Goal: Information Seeking & Learning: Learn about a topic

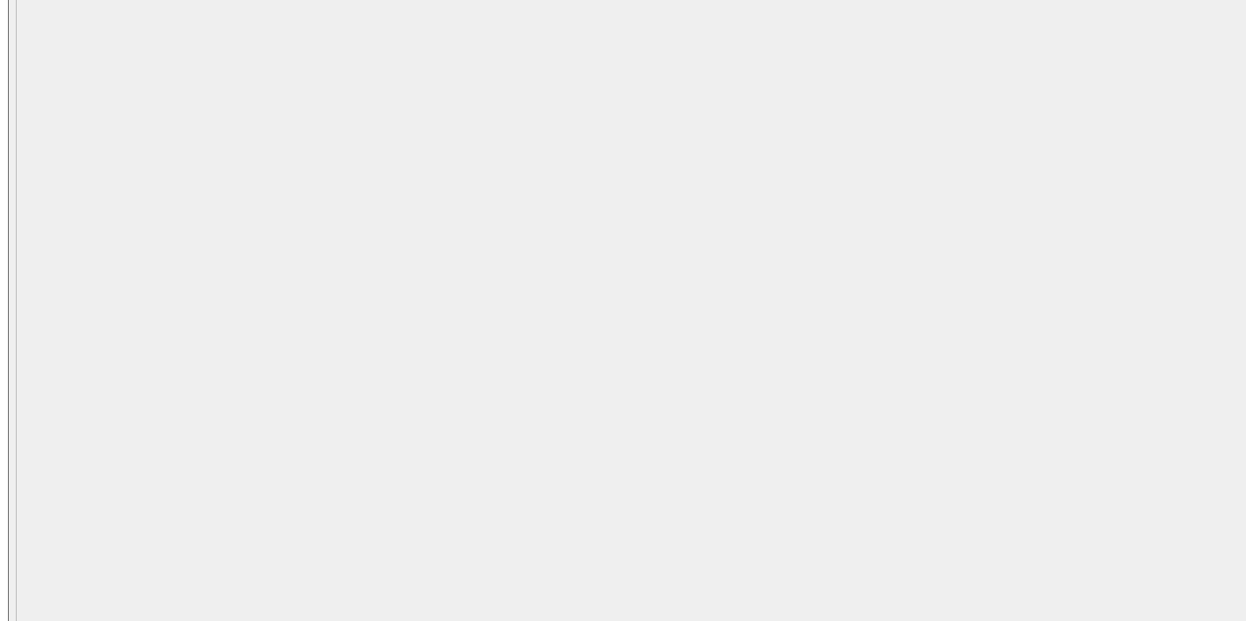
scroll to position [4489, 0]
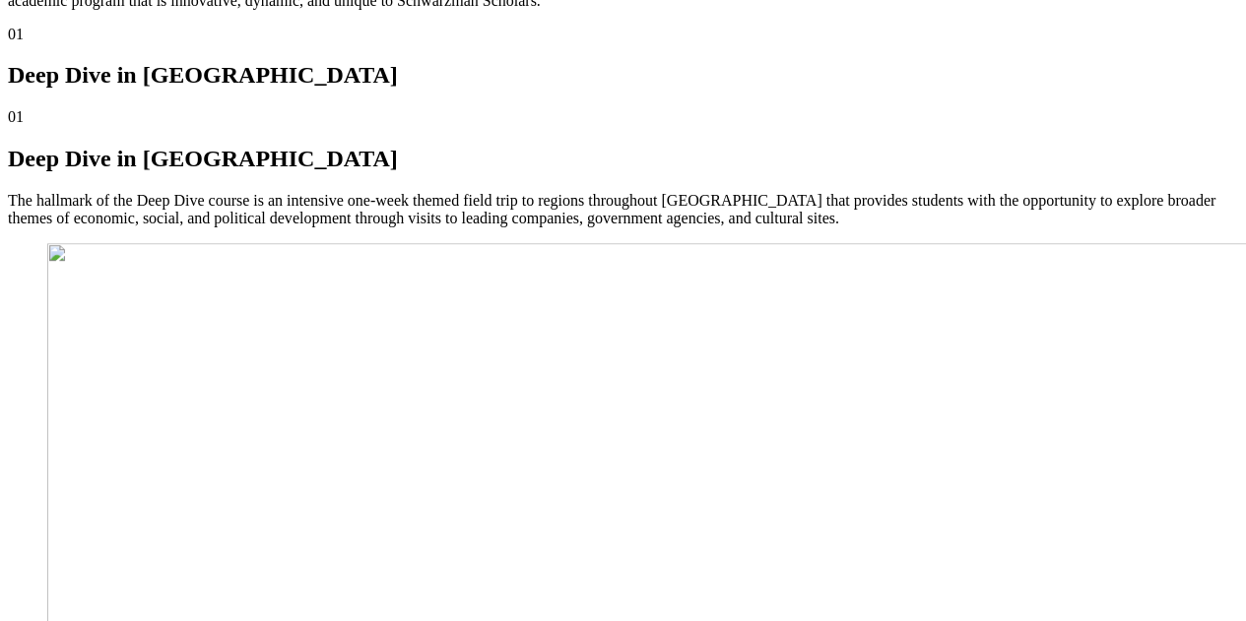
scroll to position [11708, 0]
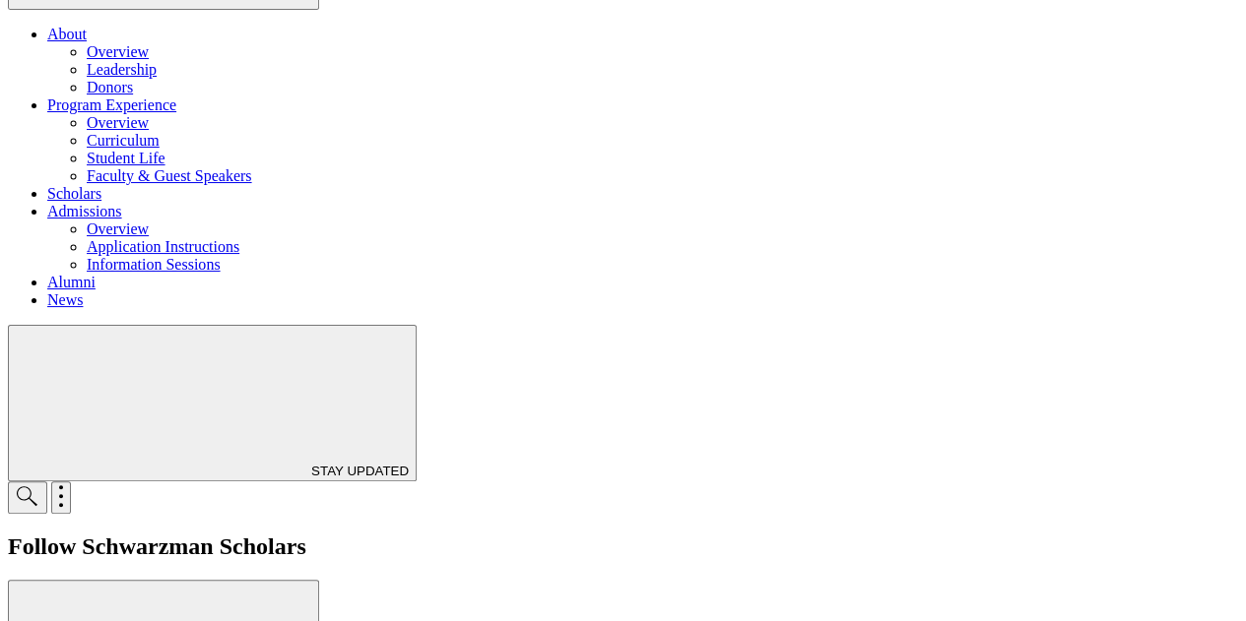
scroll to position [224, 0]
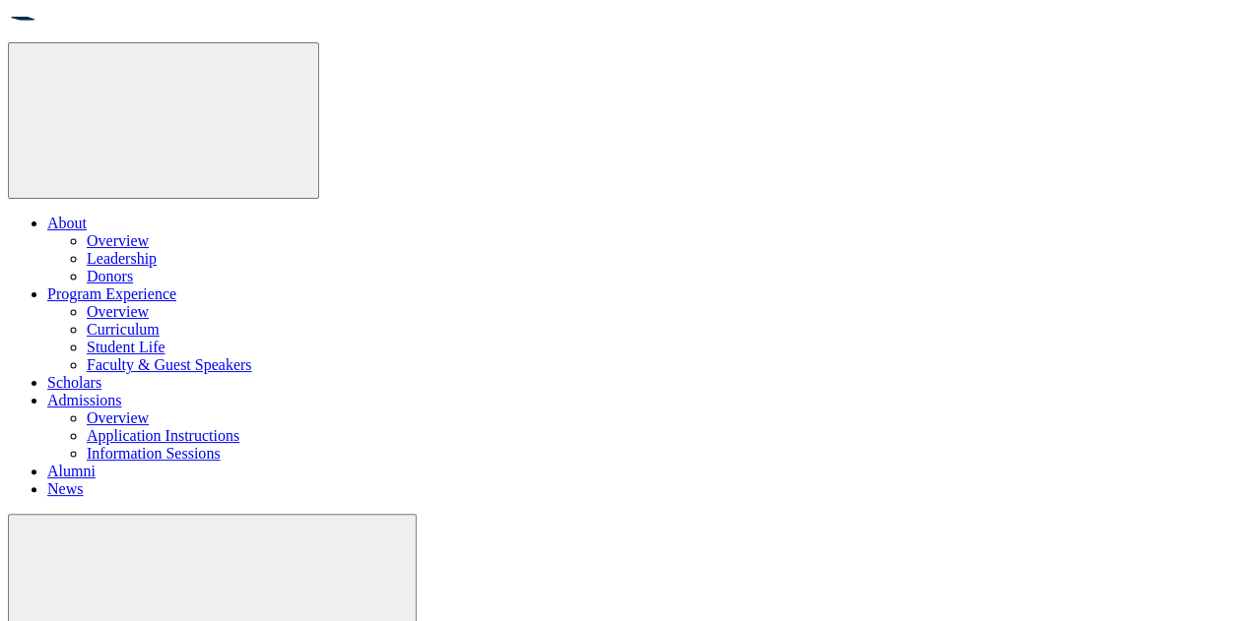
click at [197, 356] on link "Faculty & Guest Speakers" at bounding box center [169, 364] width 165 height 17
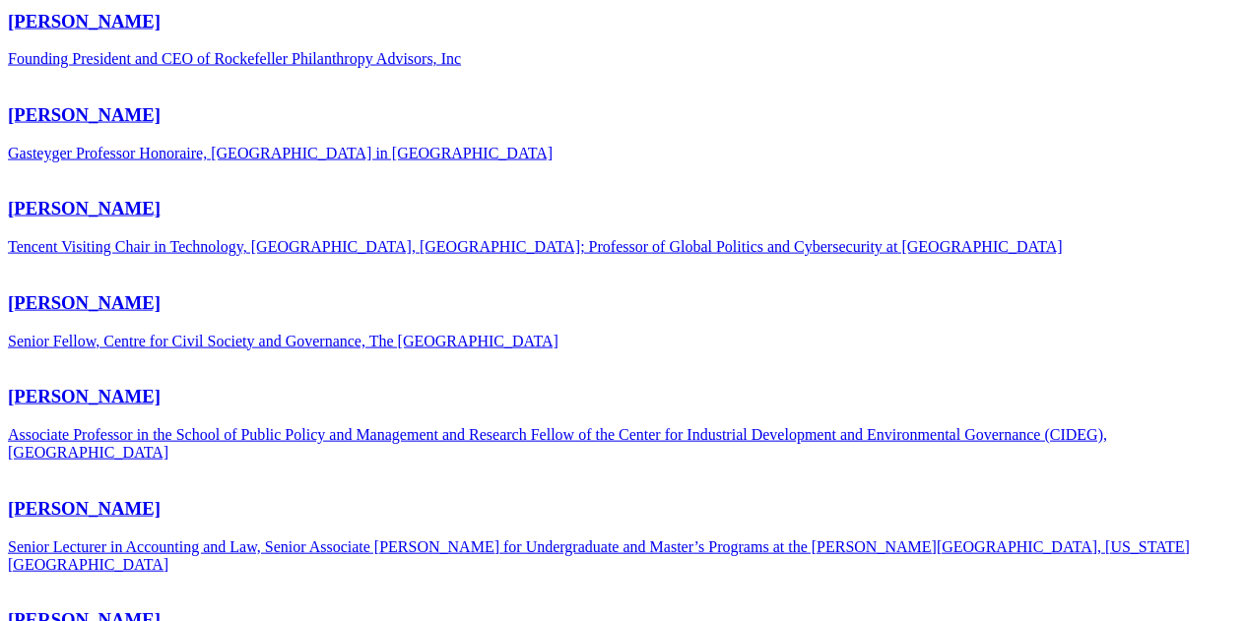
scroll to position [1968, 0]
